Goal: Task Accomplishment & Management: Use online tool/utility

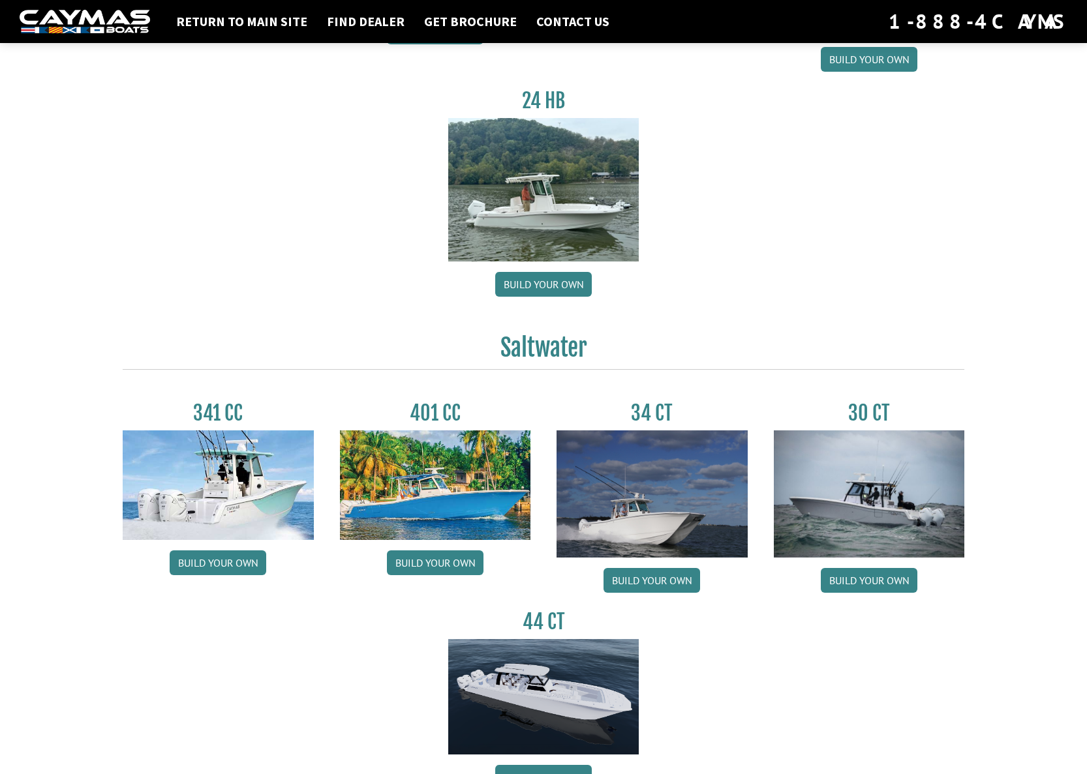
scroll to position [305, 0]
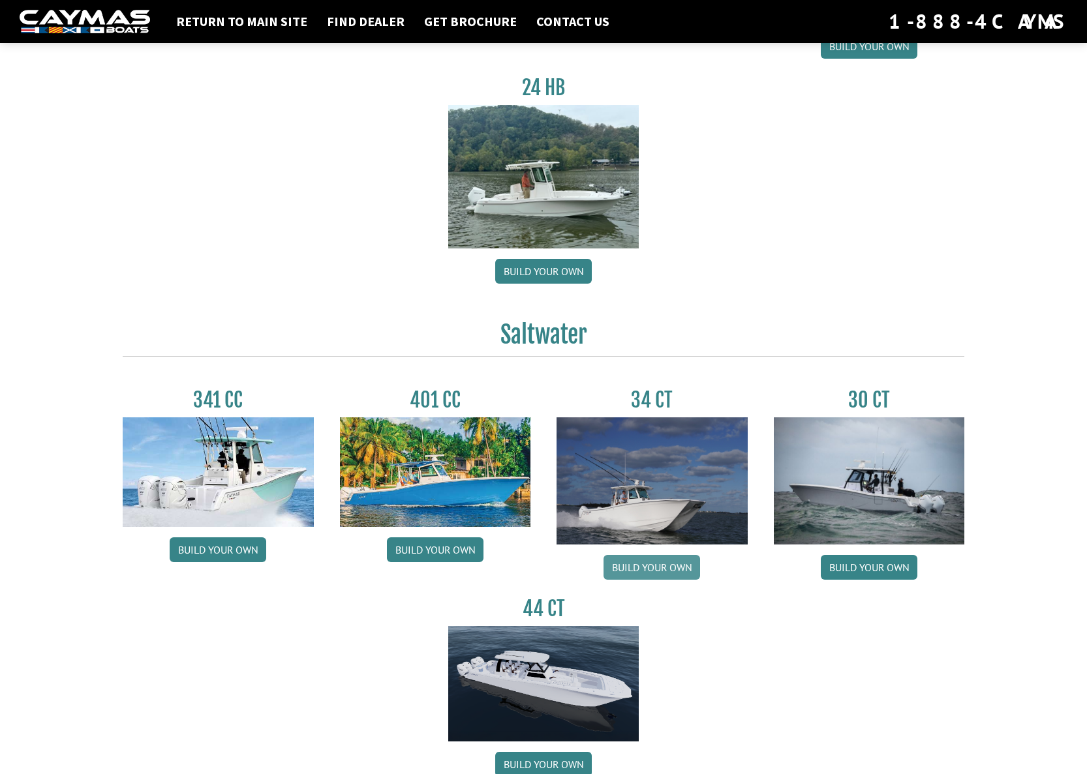
click at [667, 570] on link "Build your own" at bounding box center [651, 567] width 97 height 25
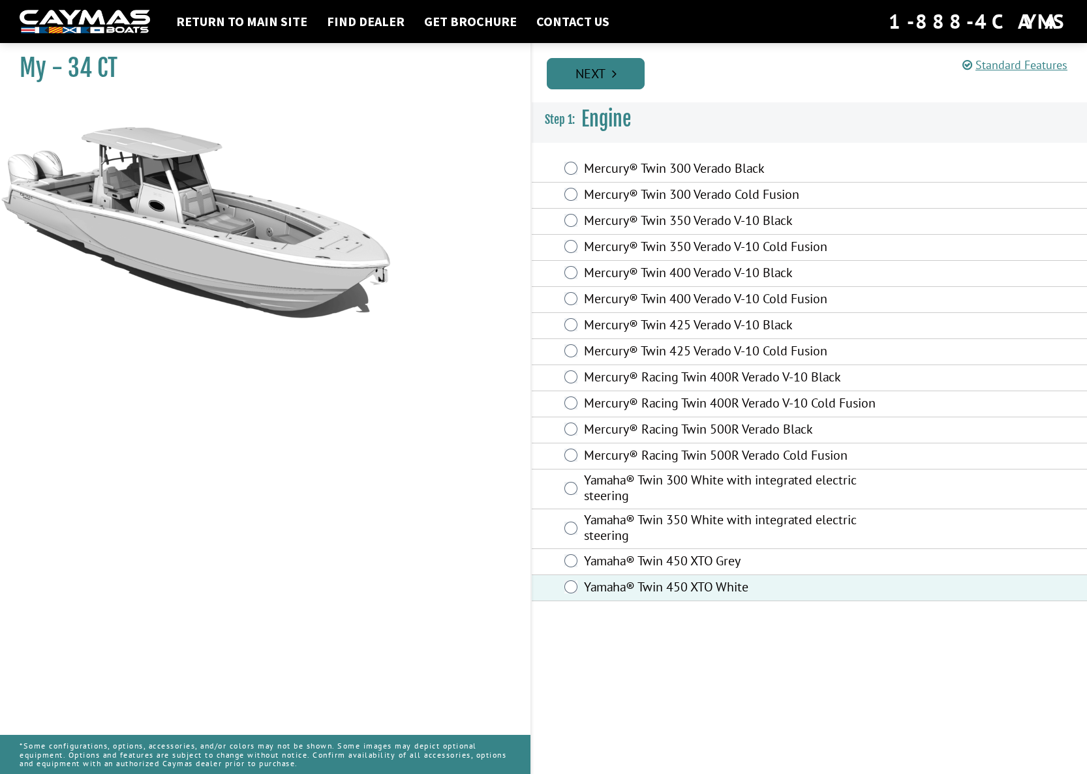
click at [606, 59] on link "Next" at bounding box center [596, 73] width 98 height 31
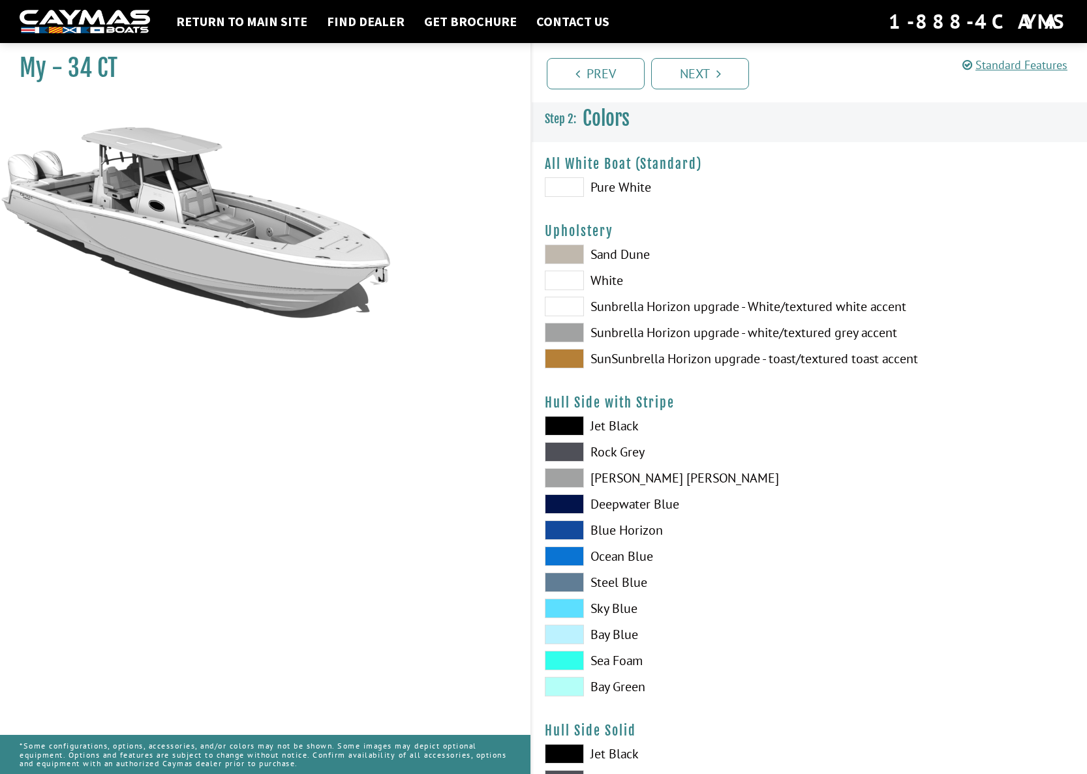
click at [576, 605] on span at bounding box center [564, 609] width 39 height 20
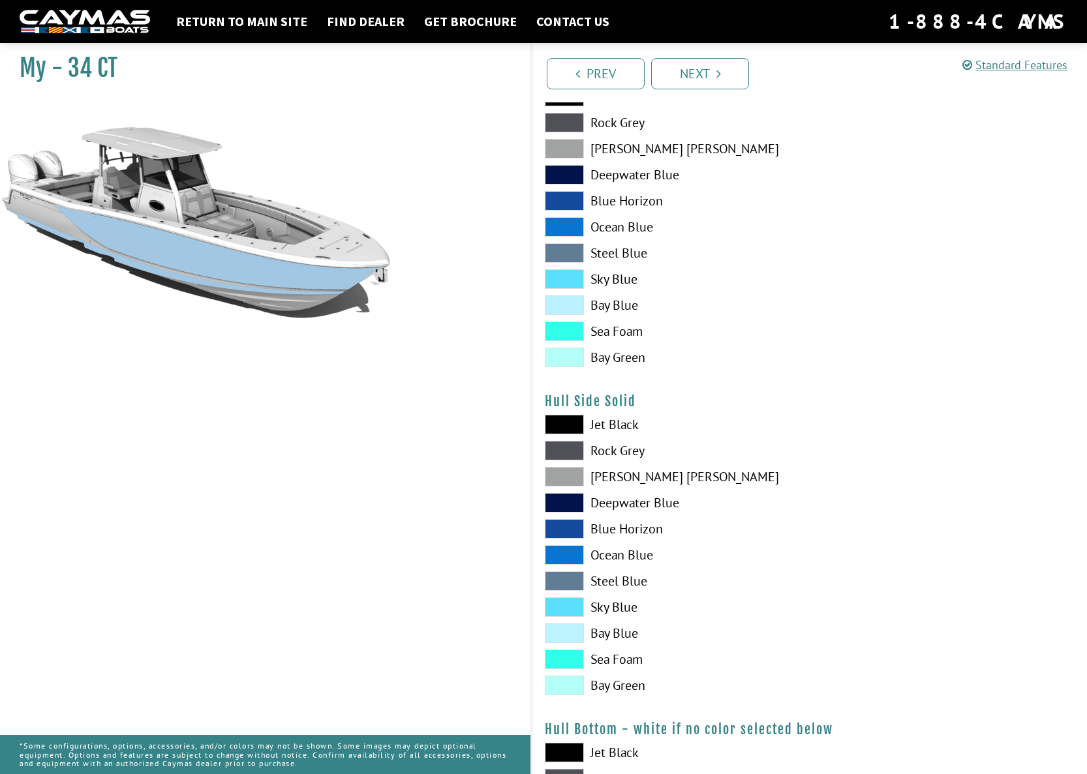
scroll to position [330, 0]
click at [577, 604] on span at bounding box center [564, 607] width 39 height 20
click at [584, 275] on label "Sky Blue" at bounding box center [671, 279] width 252 height 20
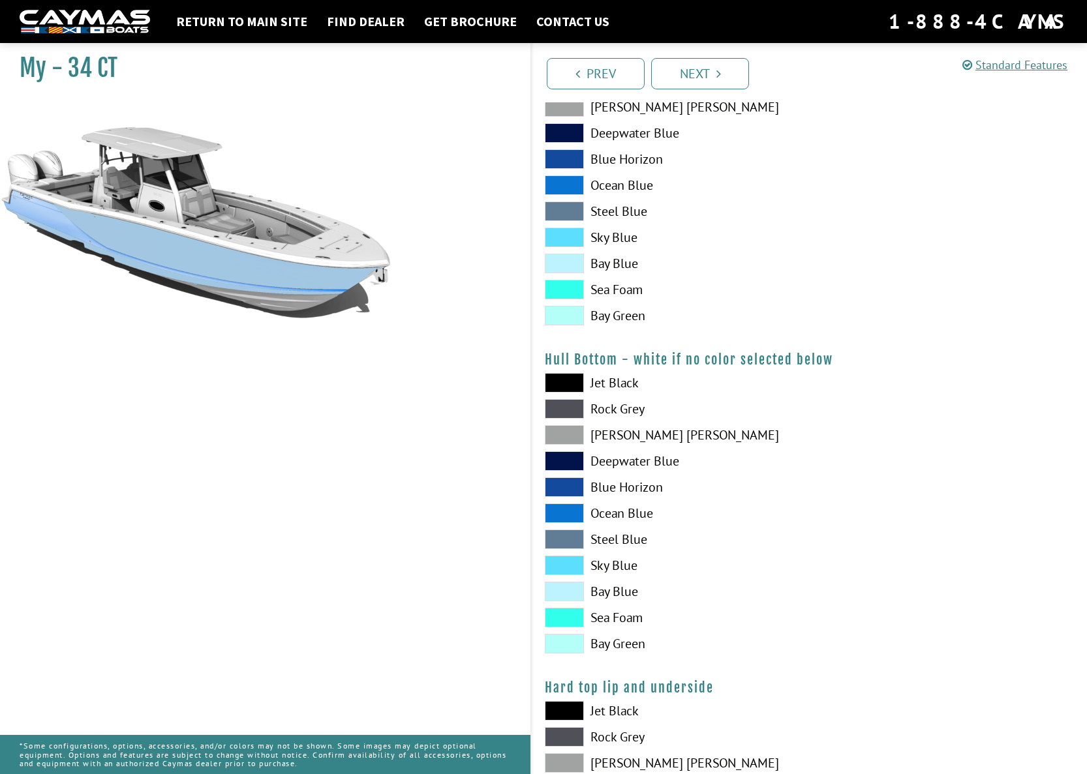
scroll to position [701, 0]
drag, startPoint x: 551, startPoint y: 566, endPoint x: 560, endPoint y: 567, distance: 9.2
click at [551, 566] on span at bounding box center [564, 564] width 39 height 20
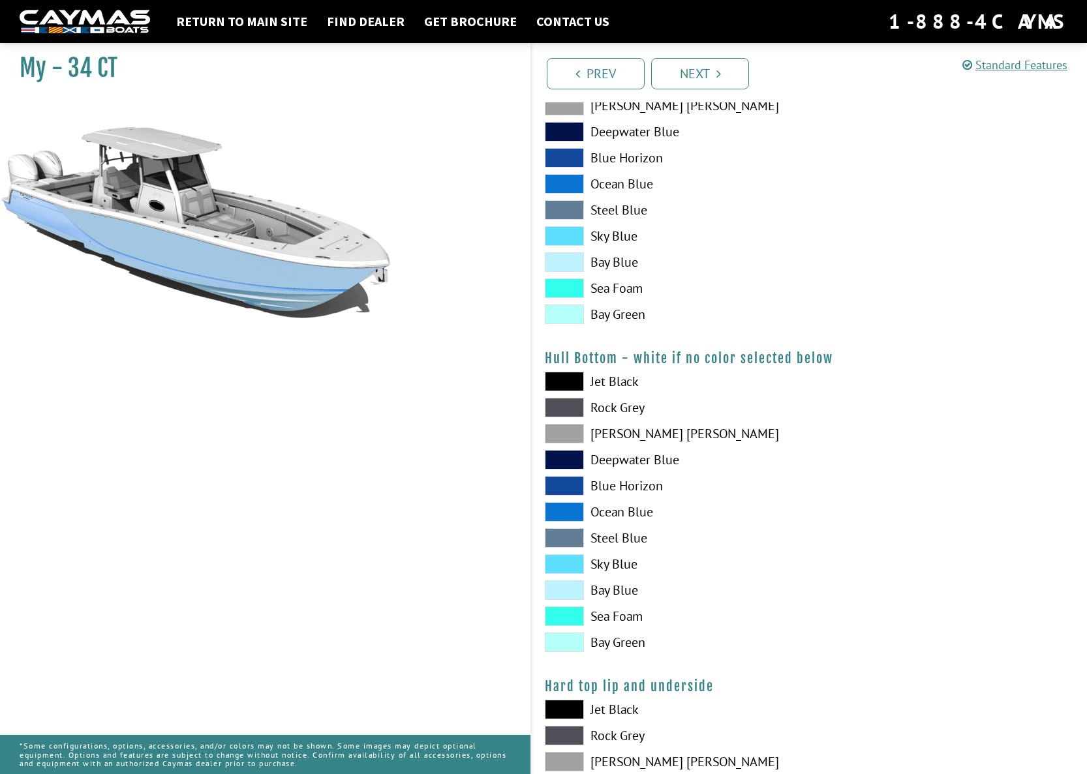
click at [556, 233] on span at bounding box center [564, 236] width 39 height 20
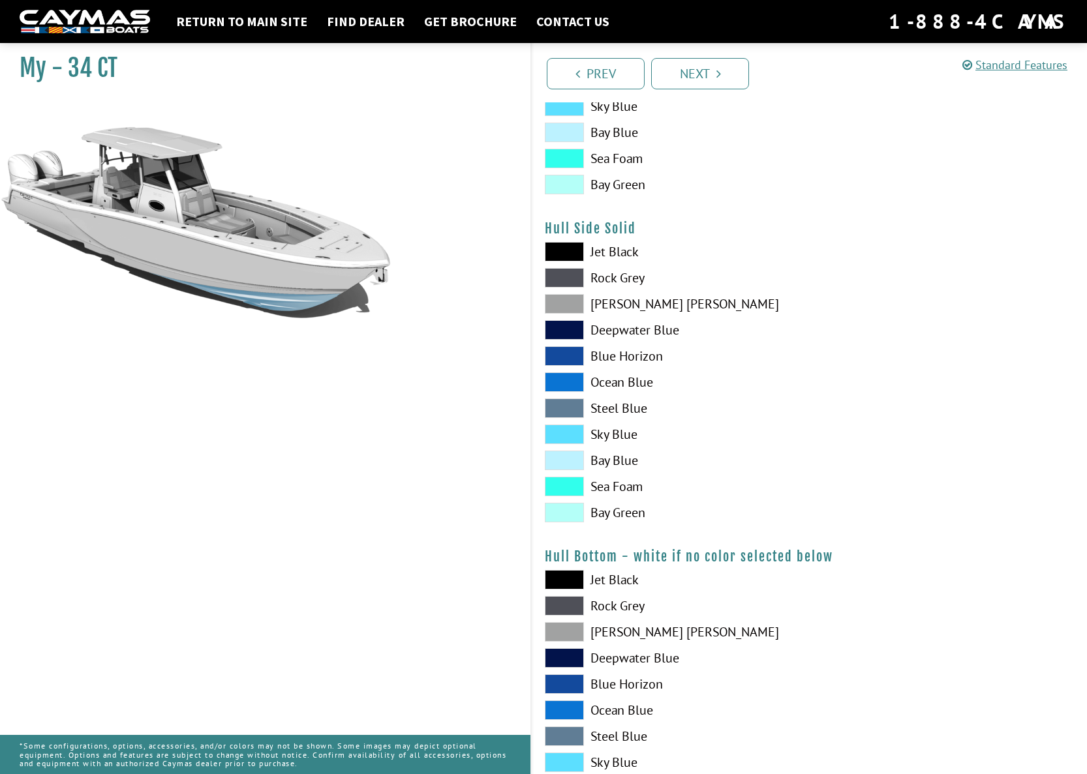
scroll to position [502, 0]
drag, startPoint x: 571, startPoint y: 430, endPoint x: 584, endPoint y: 430, distance: 13.7
click at [571, 430] on span at bounding box center [564, 435] width 39 height 20
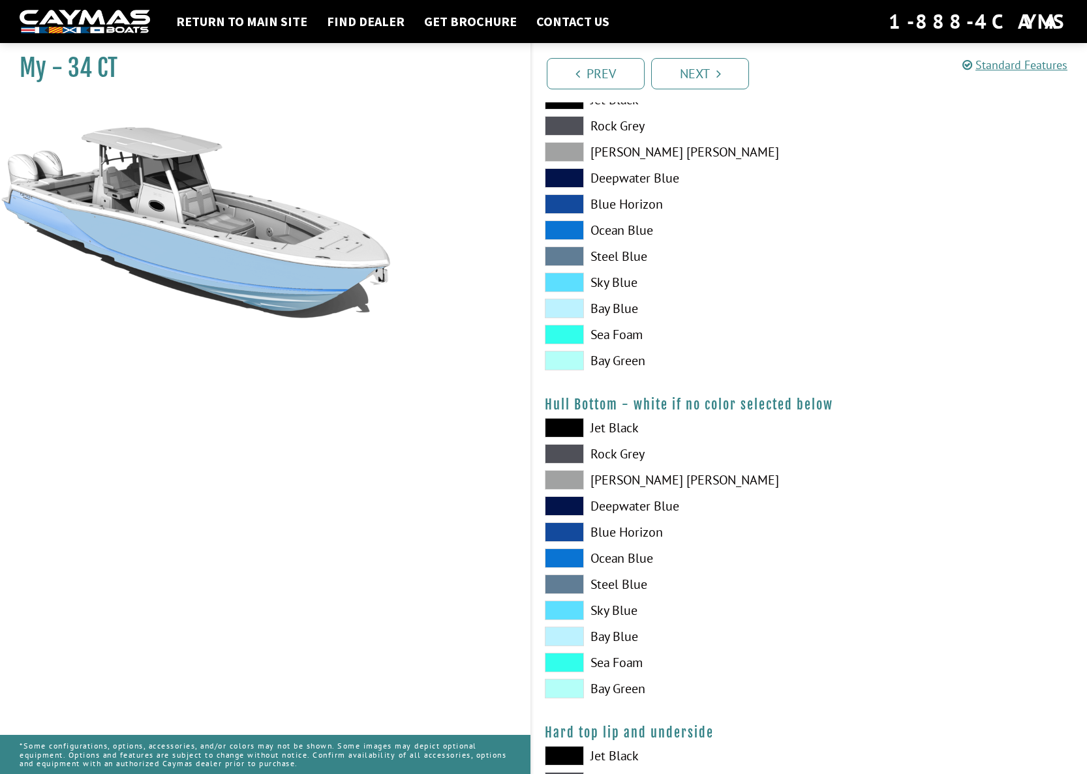
scroll to position [655, 0]
drag, startPoint x: 573, startPoint y: 605, endPoint x: 596, endPoint y: 607, distance: 22.9
click at [573, 605] on span at bounding box center [564, 610] width 39 height 20
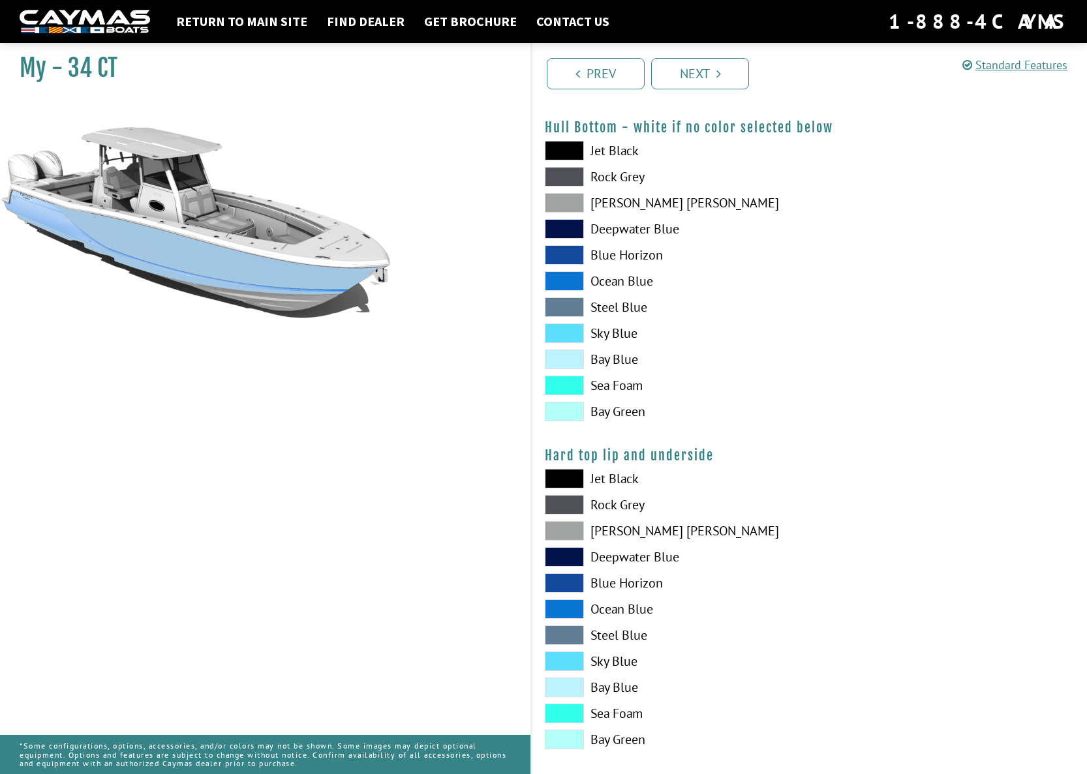
scroll to position [941, 0]
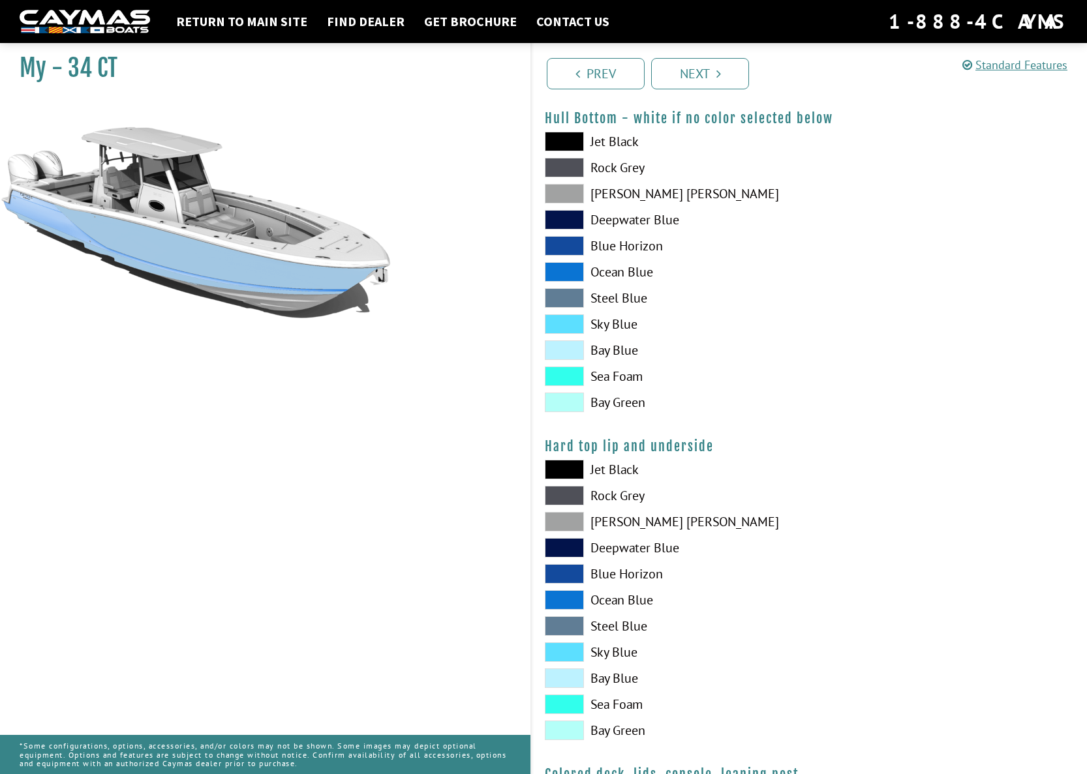
click at [571, 643] on span at bounding box center [564, 652] width 39 height 20
drag, startPoint x: 575, startPoint y: 654, endPoint x: 674, endPoint y: 651, distance: 99.9
click at [576, 654] on span at bounding box center [564, 652] width 39 height 20
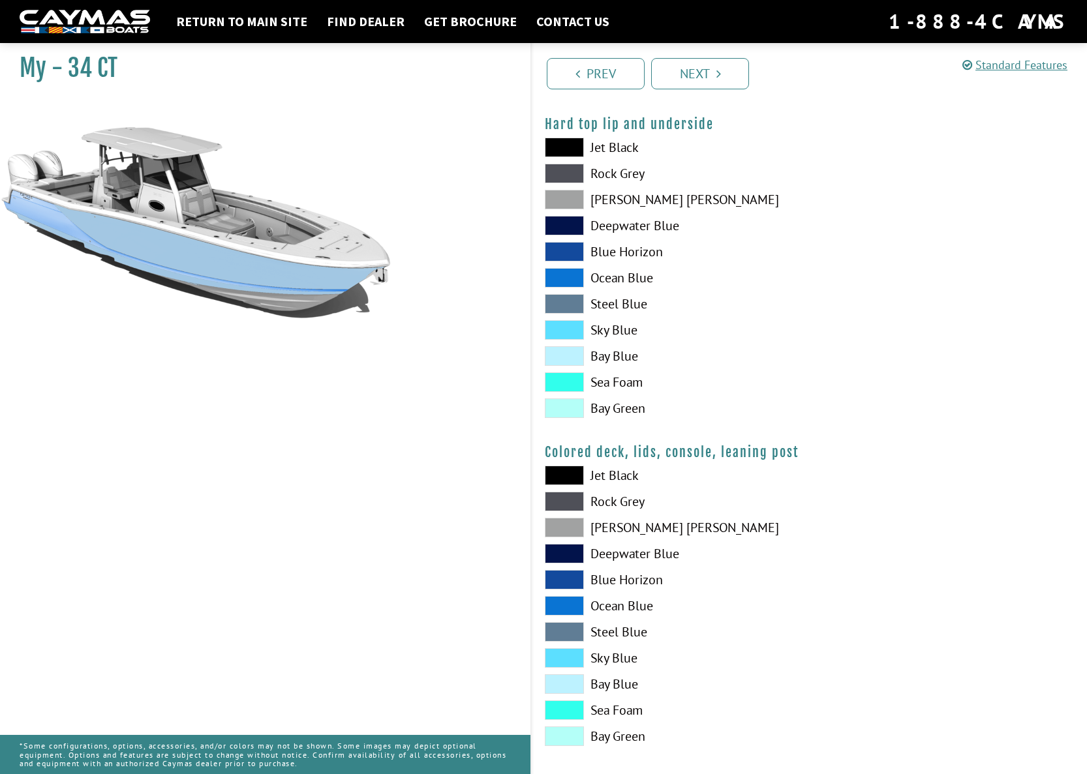
scroll to position [1263, 0]
click at [566, 663] on span at bounding box center [564, 658] width 39 height 20
drag, startPoint x: 579, startPoint y: 658, endPoint x: 786, endPoint y: 633, distance: 208.9
click at [579, 657] on span at bounding box center [564, 658] width 39 height 20
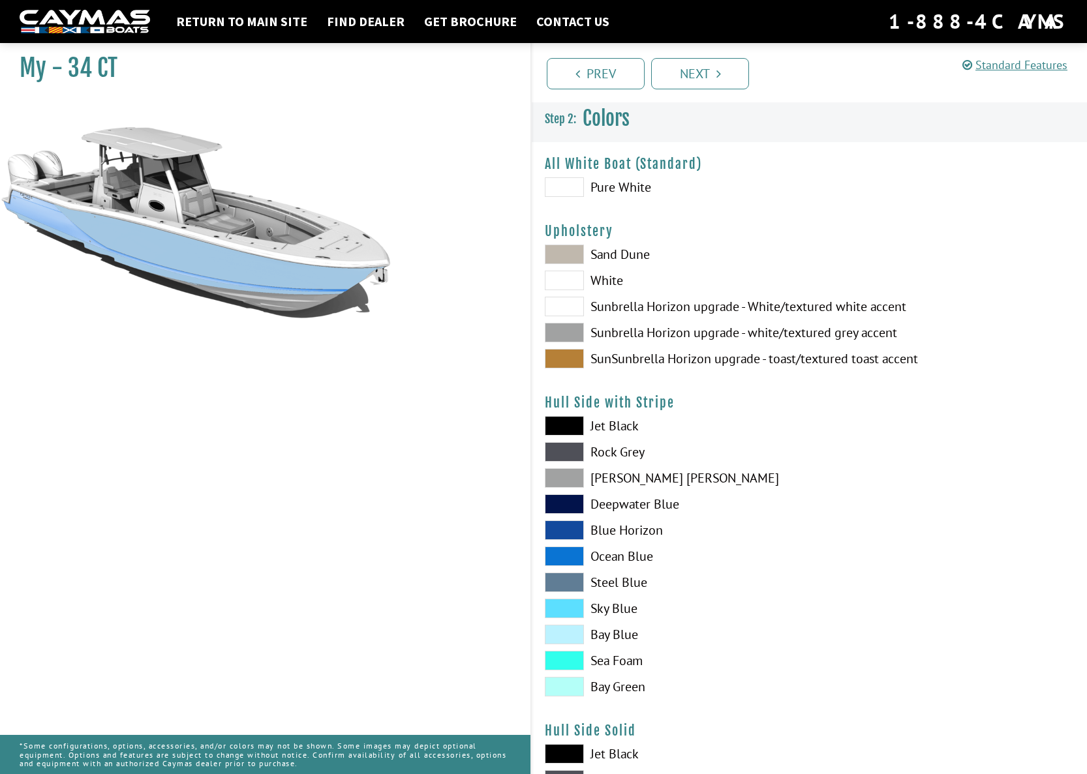
scroll to position [0, 0]
click at [562, 249] on span at bounding box center [564, 255] width 39 height 20
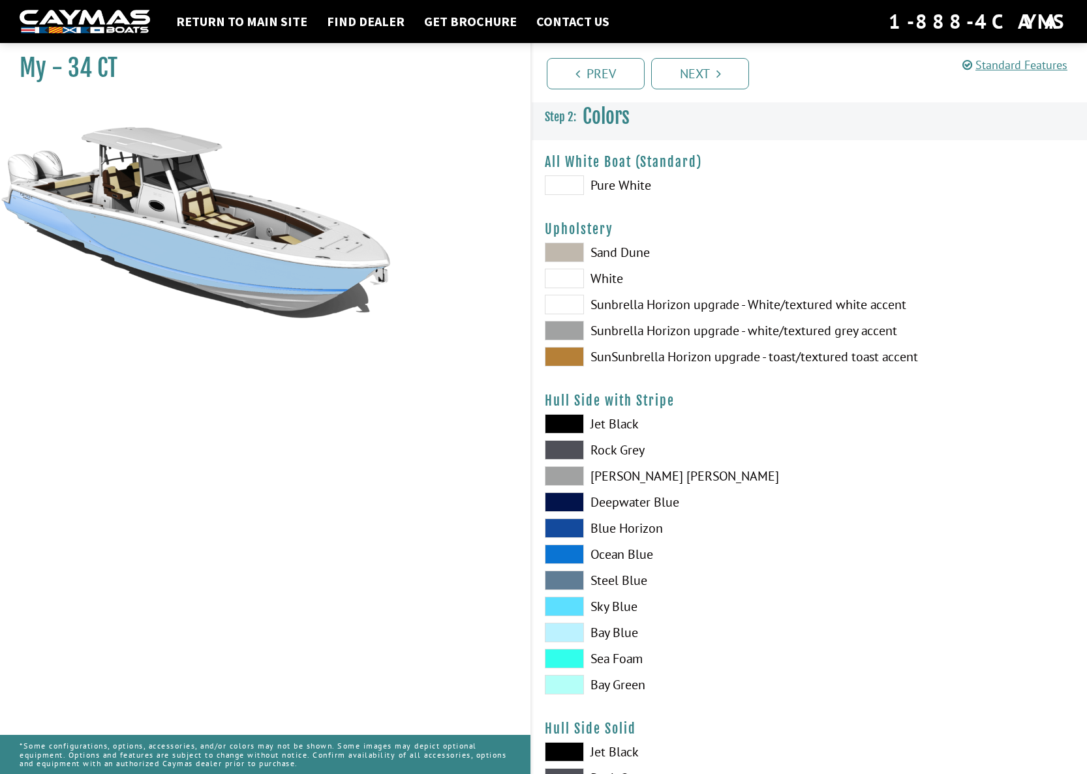
click at [581, 301] on span at bounding box center [564, 305] width 39 height 20
click at [551, 332] on span at bounding box center [564, 331] width 39 height 20
click at [570, 301] on span at bounding box center [564, 305] width 39 height 20
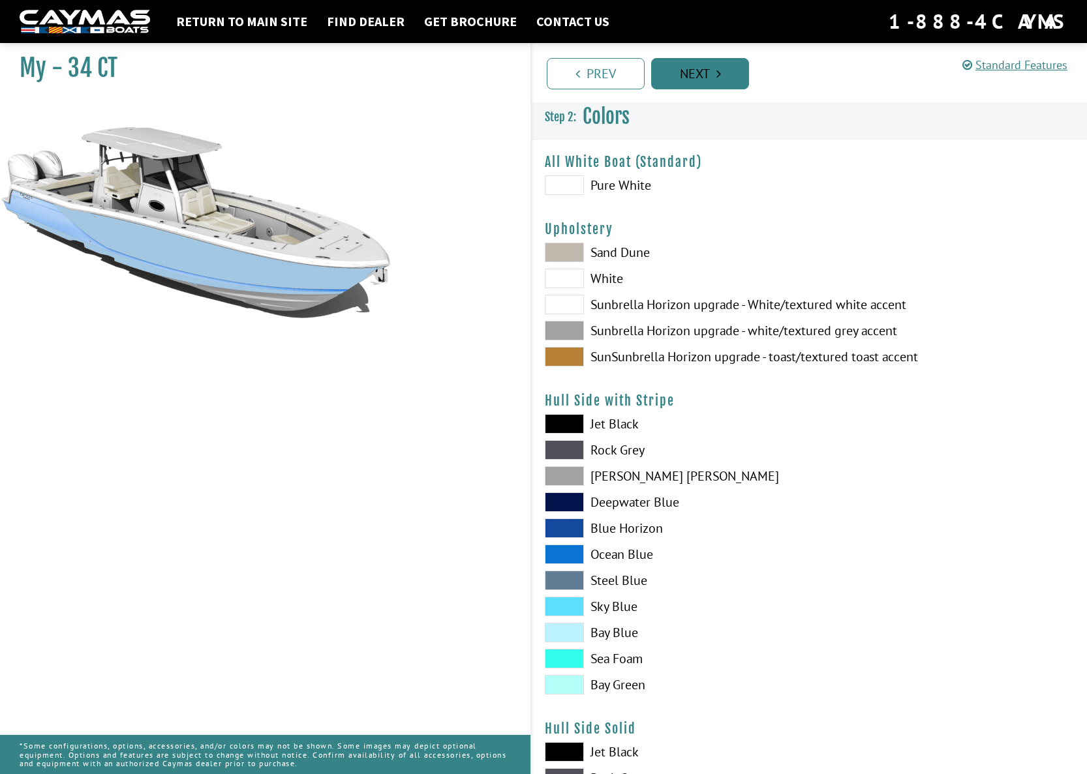
click at [714, 74] on link "Next" at bounding box center [700, 73] width 98 height 31
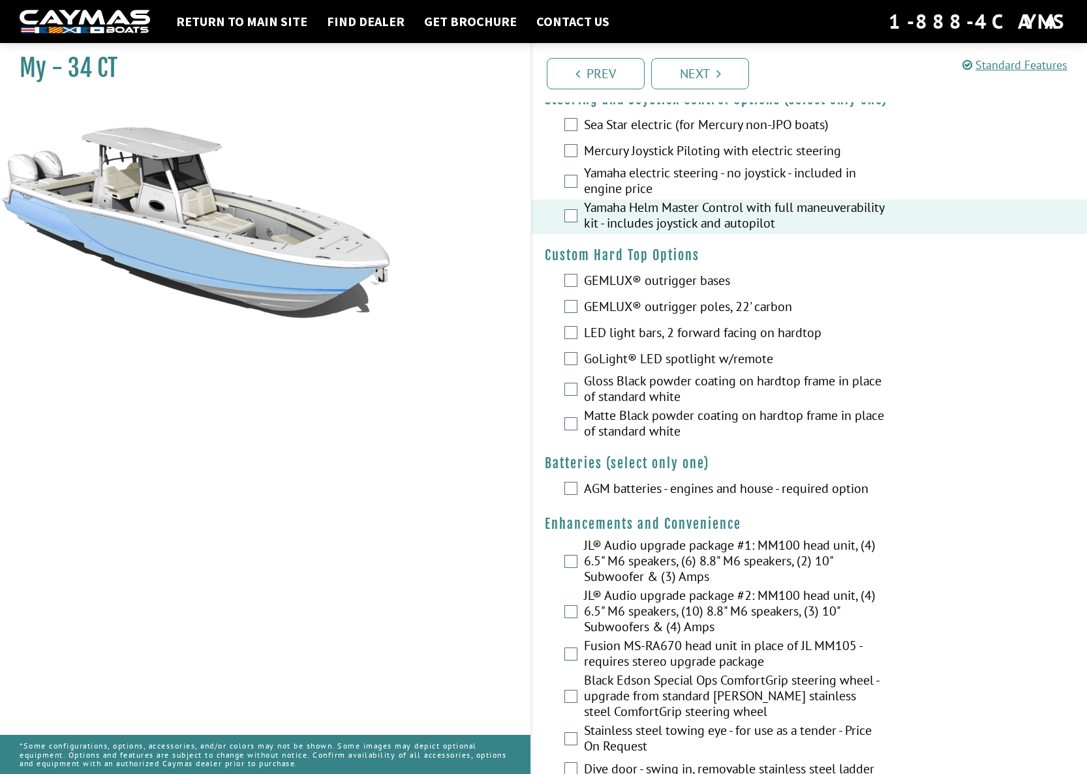
scroll to position [65, 0]
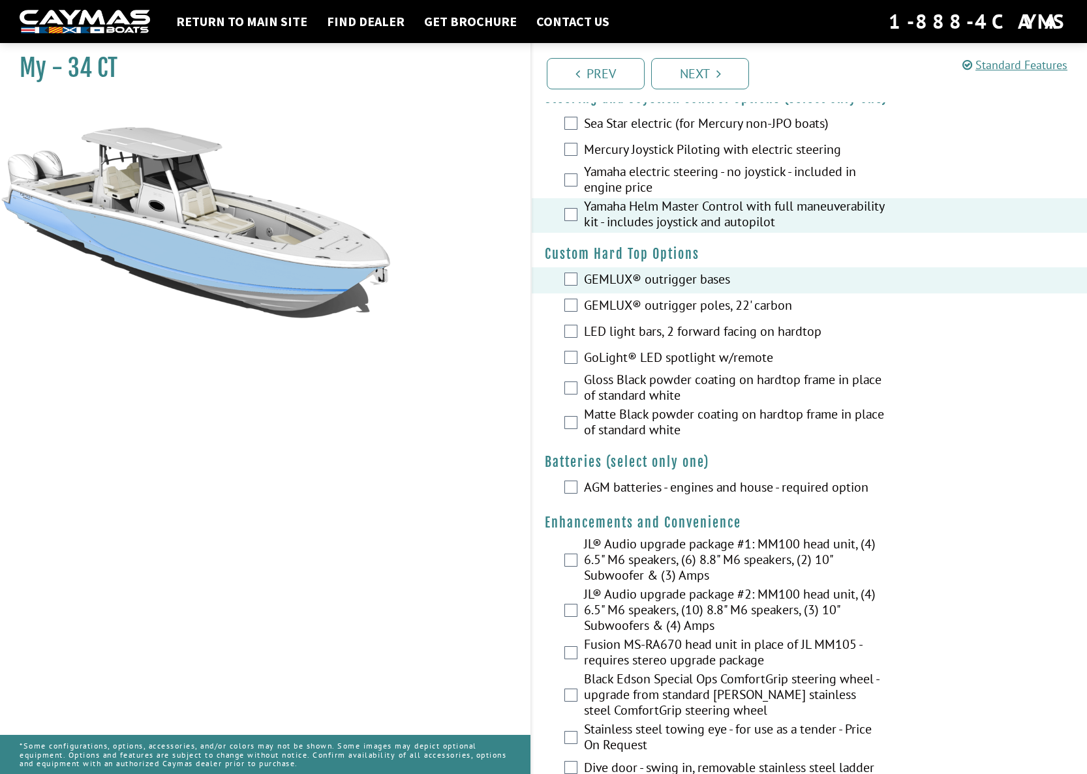
click at [573, 297] on div "GEMLUX® outrigger poles, 22' carbon" at bounding box center [809, 307] width 555 height 26
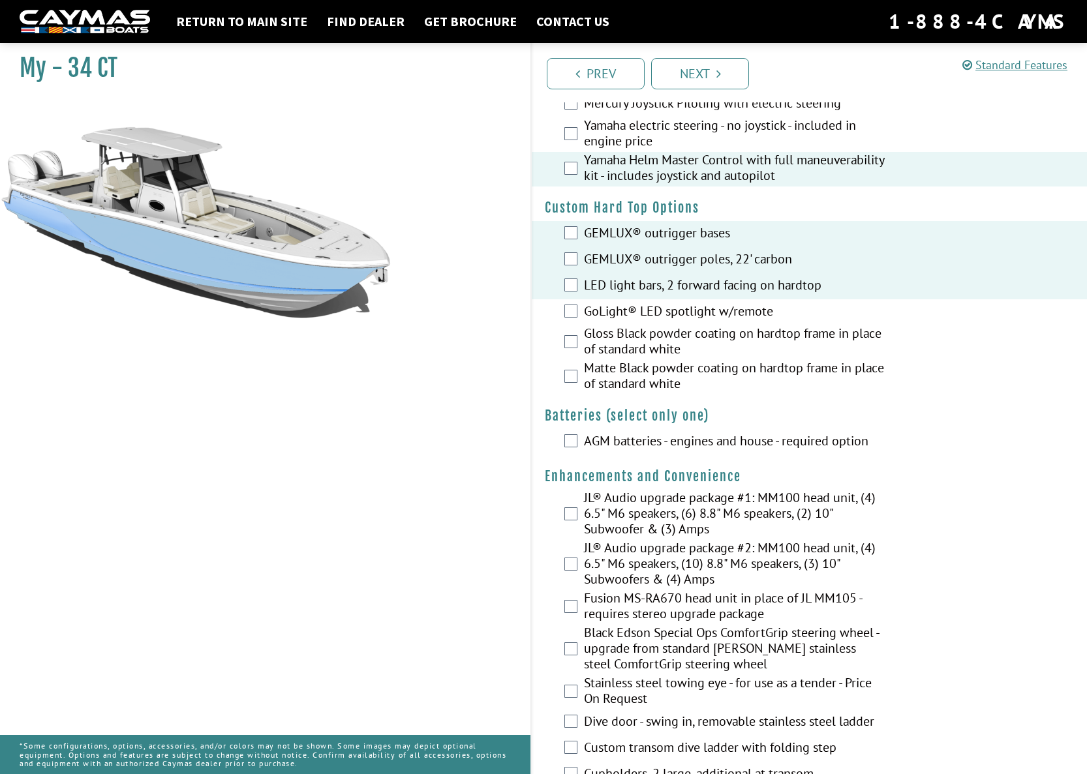
scroll to position [112, 0]
click at [577, 308] on div "GoLight® LED spotlight w/remote" at bounding box center [809, 312] width 555 height 26
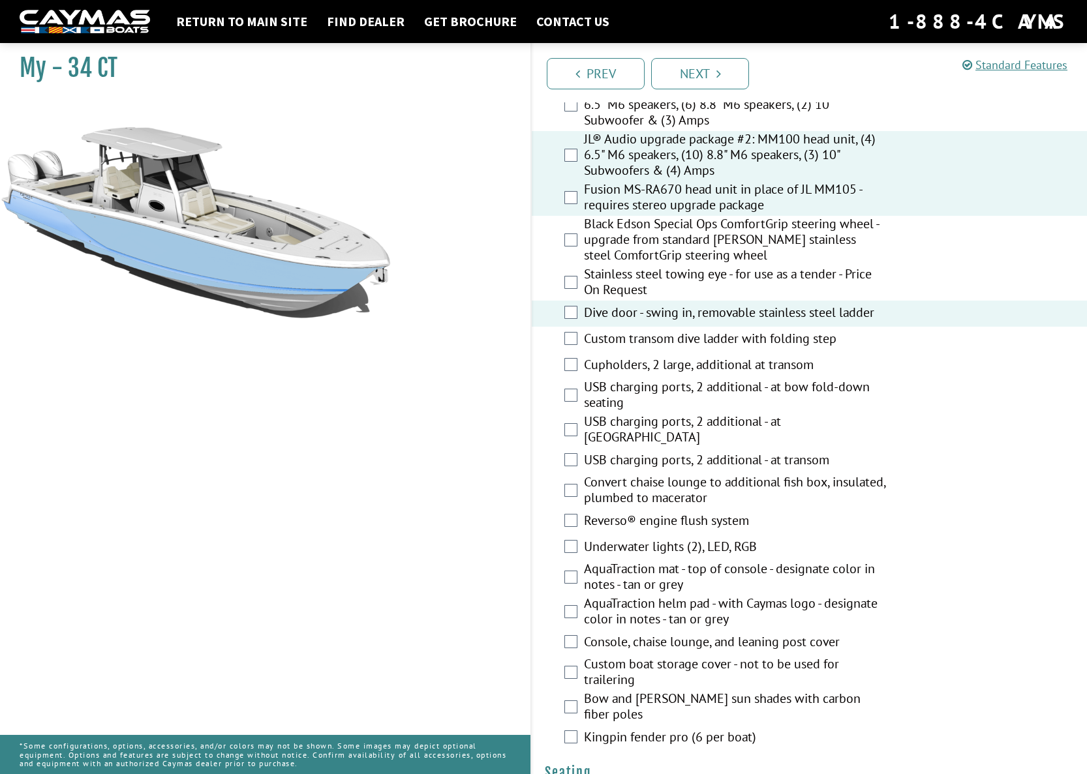
scroll to position [522, 0]
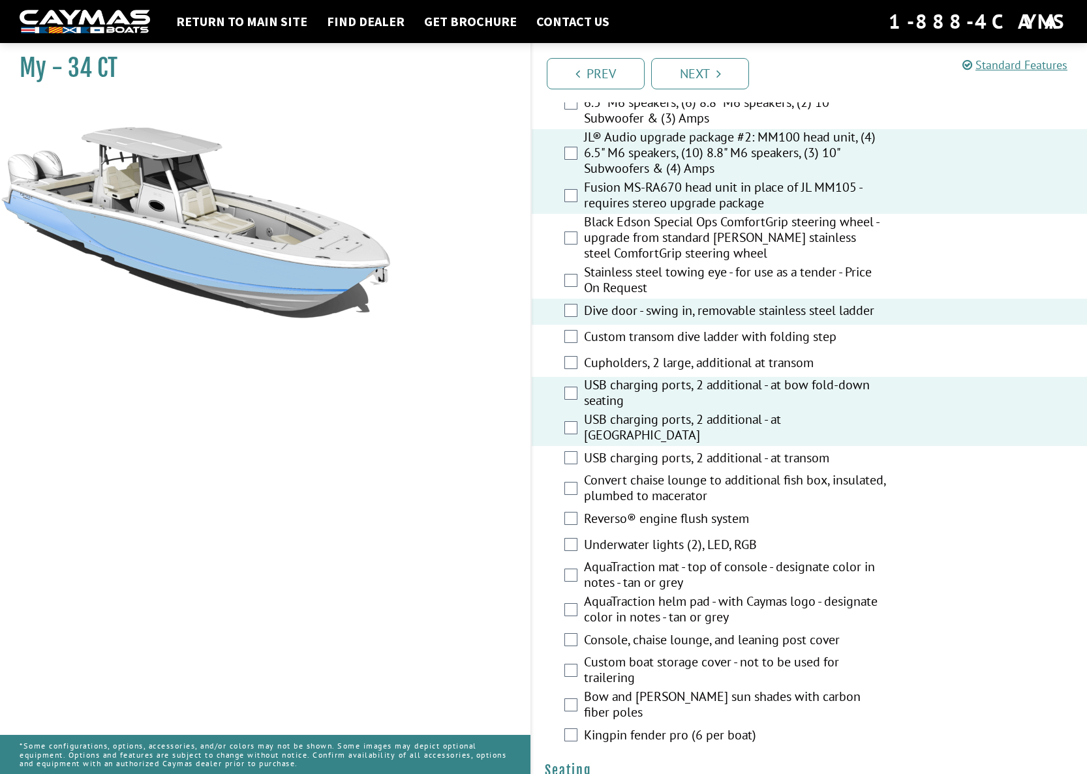
click at [568, 446] on div "USB charging ports, 2 additional - at transom" at bounding box center [809, 459] width 555 height 26
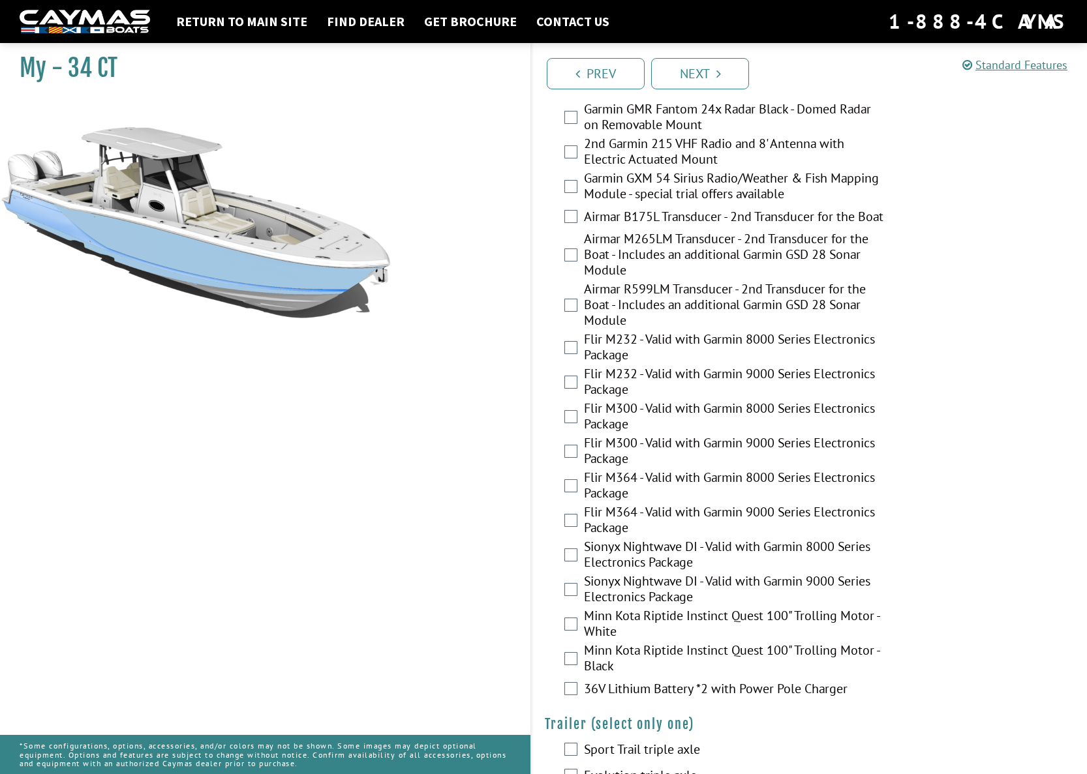
scroll to position [2344, 0]
click at [704, 91] on div "Prev Next" at bounding box center [808, 72] width 556 height 59
click at [715, 67] on link "Next" at bounding box center [700, 73] width 98 height 31
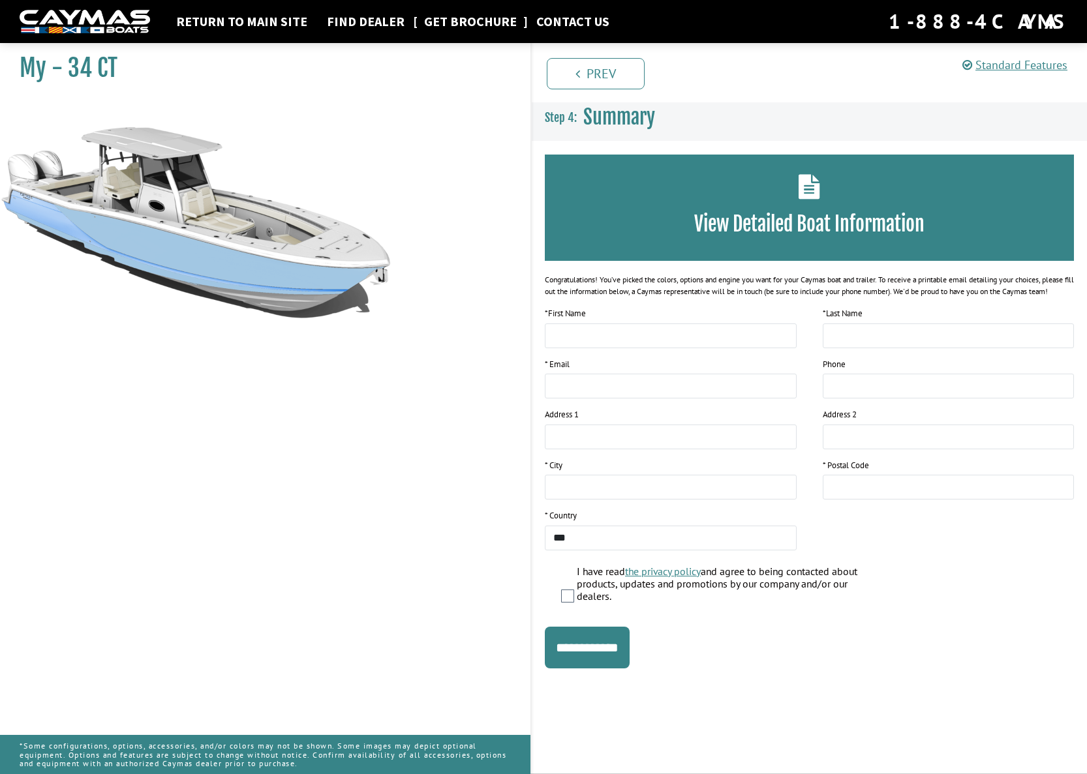
scroll to position [0, 0]
click at [226, 20] on link "Return to main site" at bounding box center [242, 21] width 144 height 17
